Goal: Task Accomplishment & Management: Manage account settings

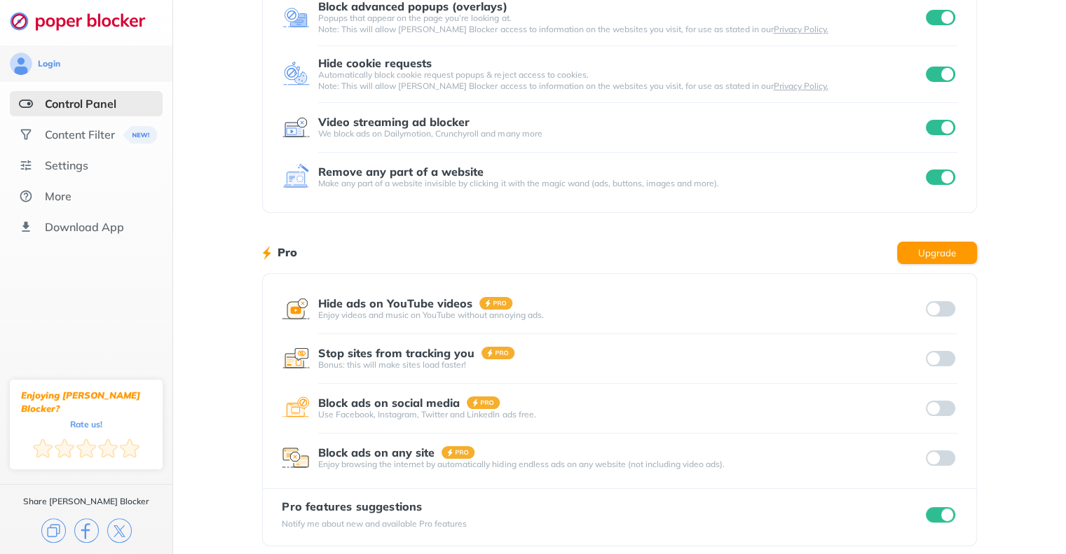
scroll to position [169, 0]
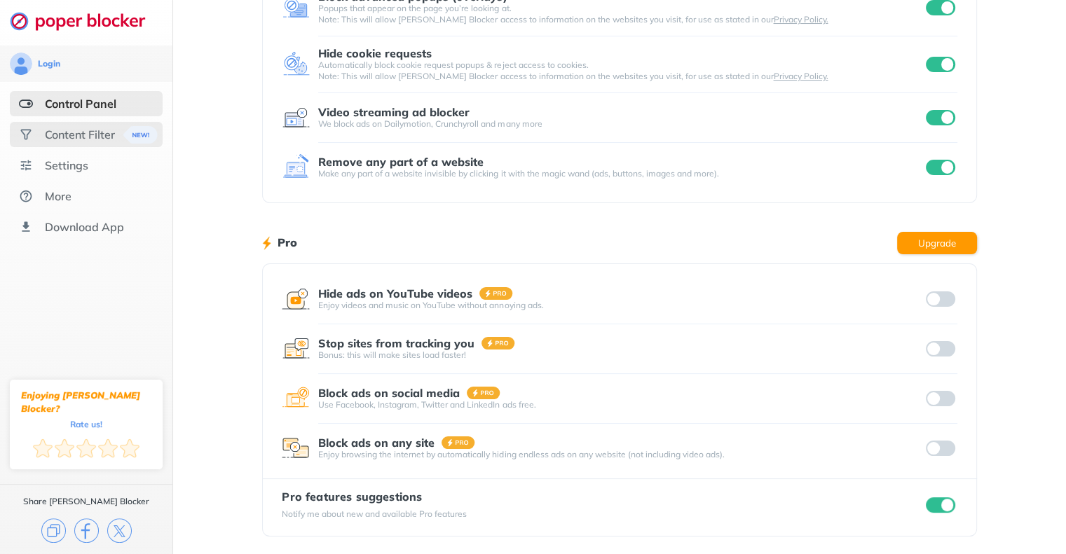
click at [40, 138] on div "Content Filter" at bounding box center [86, 134] width 153 height 25
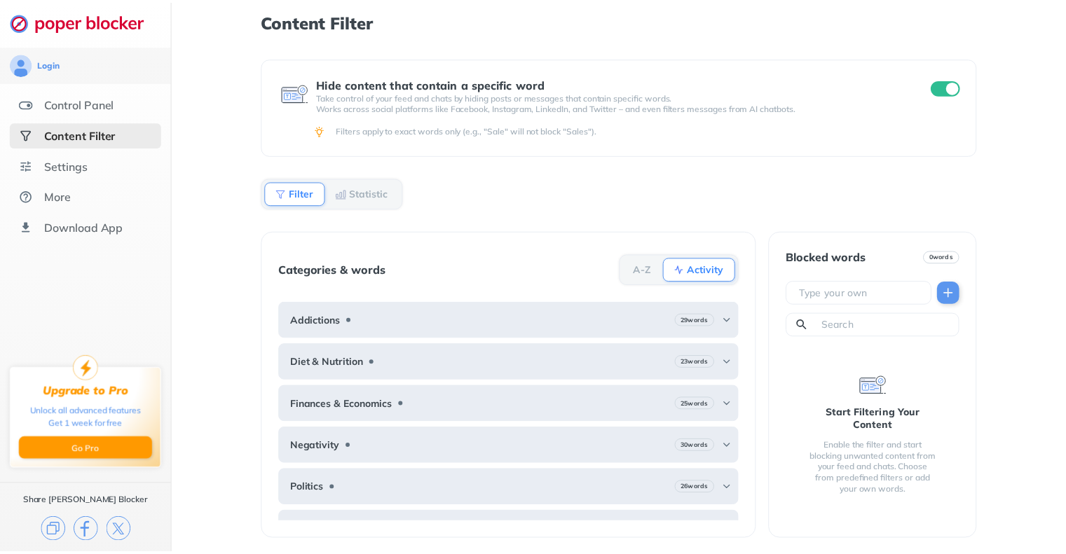
scroll to position [104, 0]
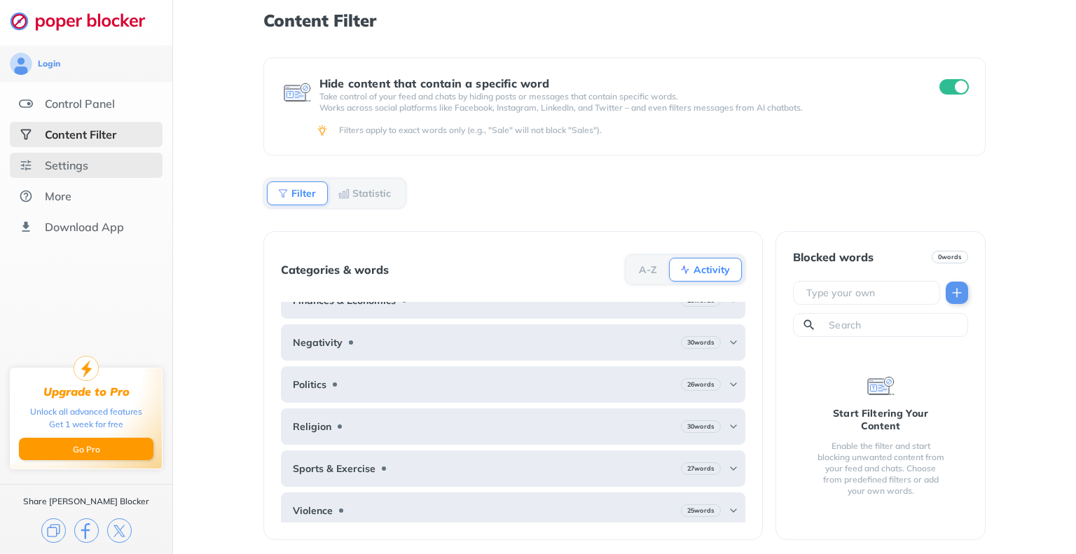
click at [48, 165] on div "Settings" at bounding box center [66, 165] width 43 height 14
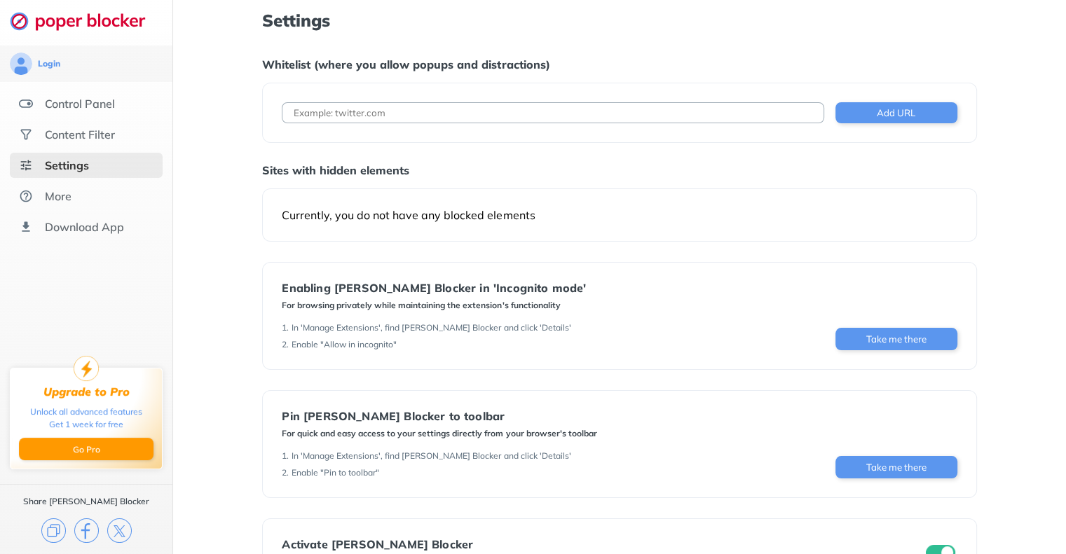
click at [359, 114] on input at bounding box center [553, 112] width 542 height 21
paste input "[URL][DOMAIN_NAME]"
type input "[URL][DOMAIN_NAME]"
click at [878, 109] on button "Add URL" at bounding box center [896, 112] width 122 height 21
